Goal: Complete application form: Complete application form

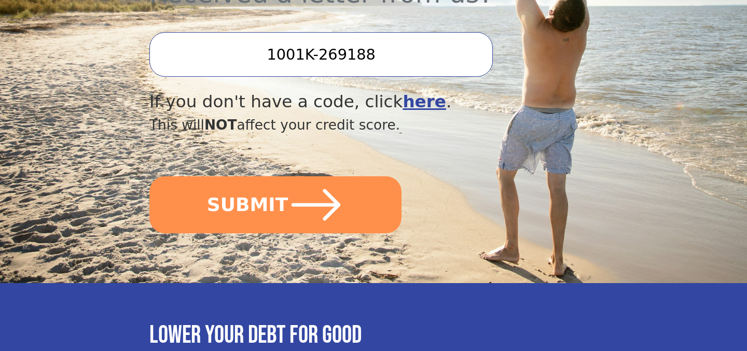
scroll to position [436, 0]
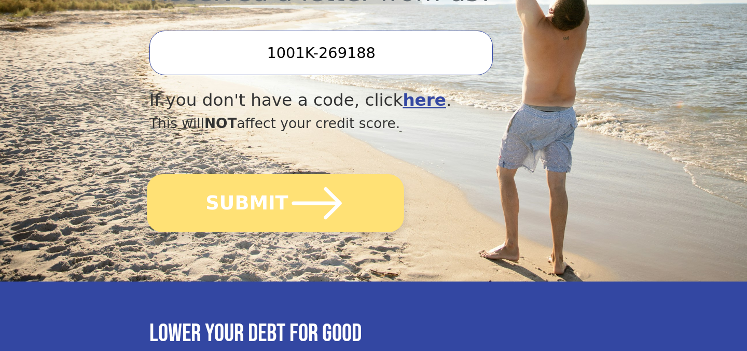
click at [303, 182] on icon "submit" at bounding box center [316, 203] width 57 height 57
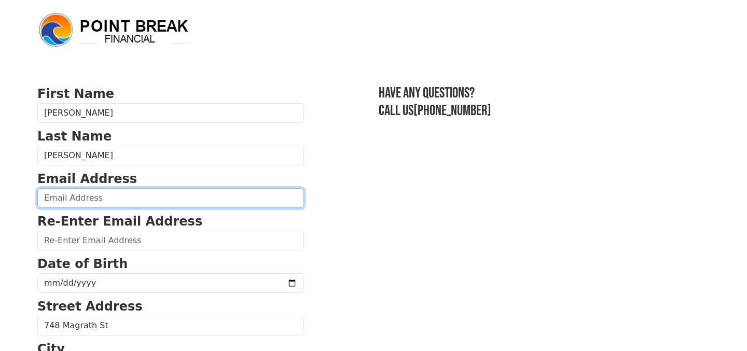
click at [182, 197] on input "email" at bounding box center [170, 198] width 267 height 20
type input "[EMAIL_ADDRESS][DOMAIN_NAME]"
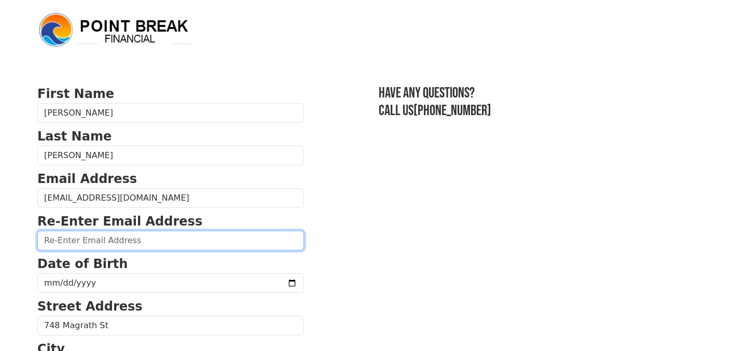
paste input "[EMAIL_ADDRESS][DOMAIN_NAME]"
type input "[EMAIL_ADDRESS][DOMAIN_NAME]"
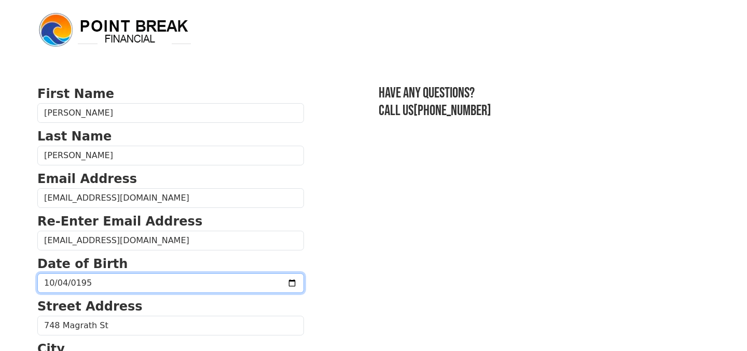
type input "[DATE]"
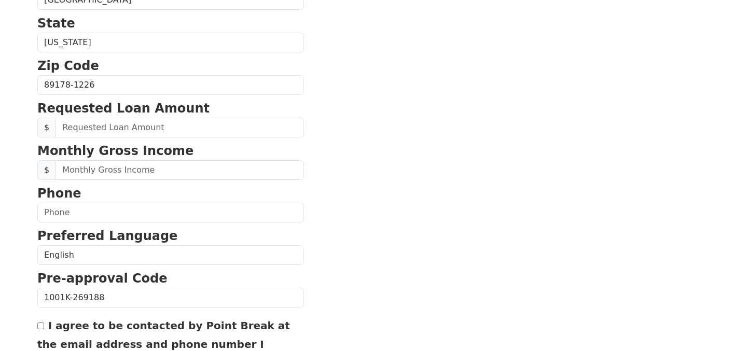
scroll to position [374, 0]
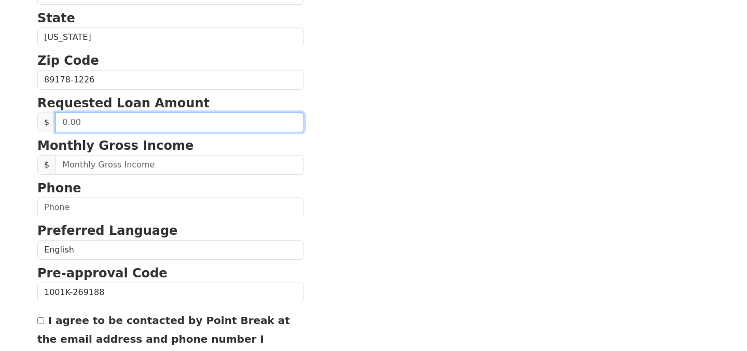
click at [172, 123] on input "text" at bounding box center [180, 123] width 248 height 20
type input "40,000.00"
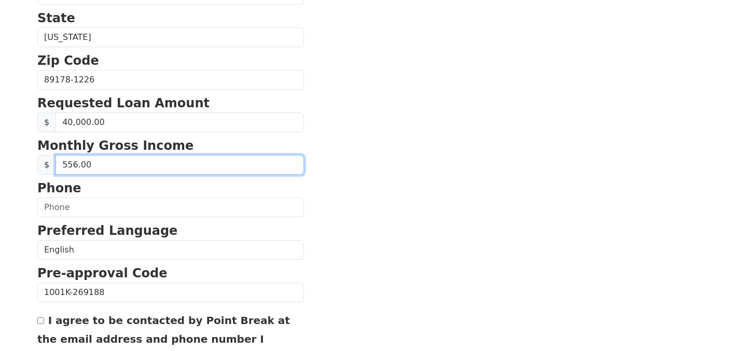
type input "5,560.00"
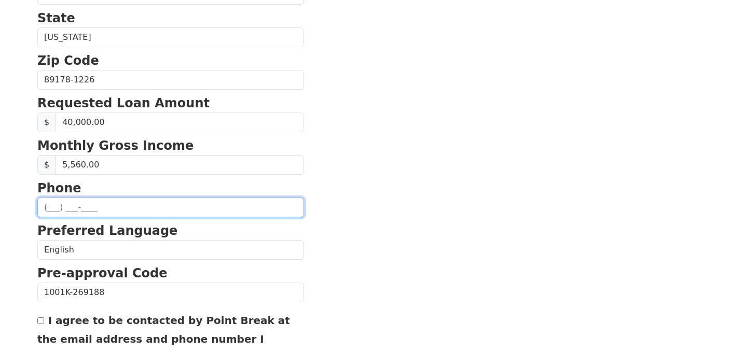
click at [123, 213] on input "text" at bounding box center [170, 208] width 267 height 20
type input "[PHONE_NUMBER]"
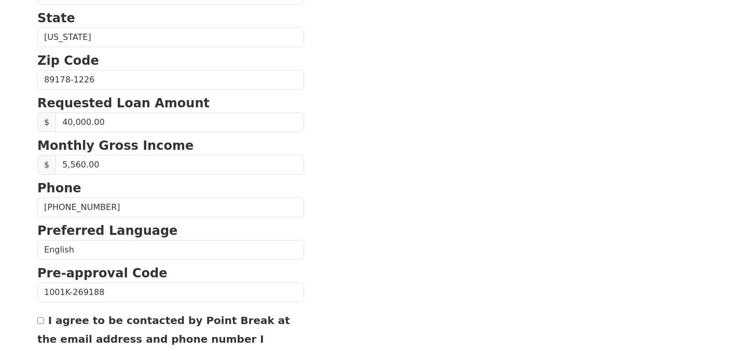
click at [348, 238] on section "First Name [PERSON_NAME] Last Name [PERSON_NAME] Email Address [EMAIL_ADDRESS][…" at bounding box center [373, 81] width 672 height 740
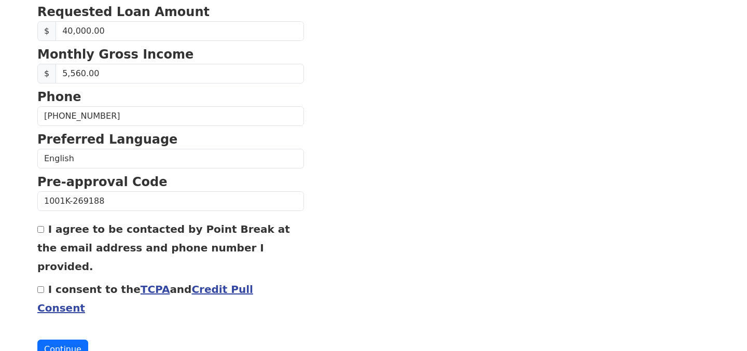
scroll to position [474, 0]
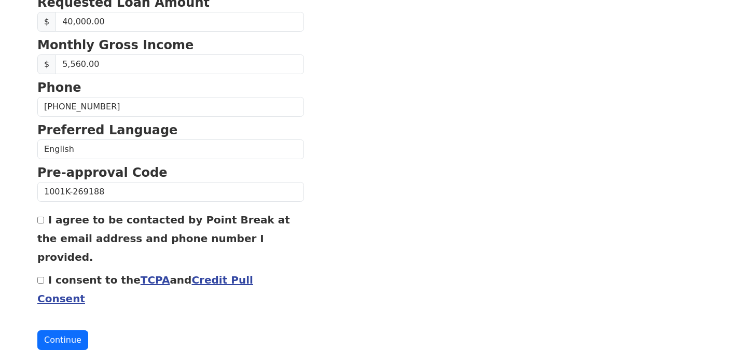
click at [41, 220] on input "I agree to be contacted by Point Break at the email address and phone number I …" at bounding box center [40, 220] width 7 height 7
checkbox input "true"
click at [41, 277] on input "I consent to the TCPA and Credit Pull Consent" at bounding box center [40, 280] width 7 height 7
checkbox input "true"
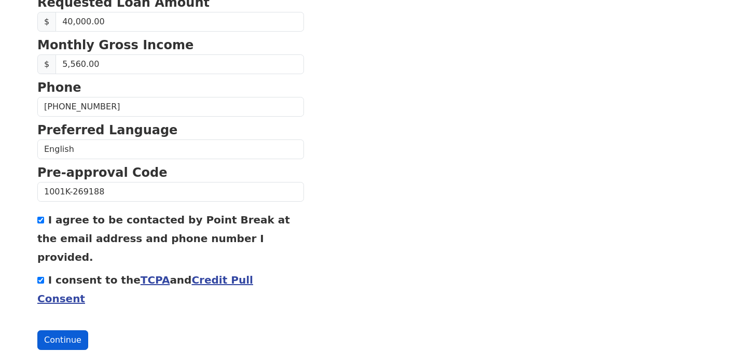
click at [65, 330] on button "Continue" at bounding box center [62, 340] width 51 height 20
